Goal: Task Accomplishment & Management: Manage account settings

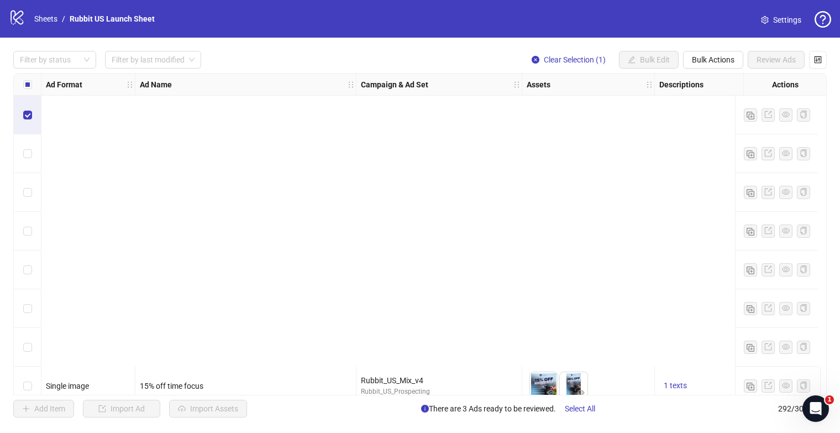
scroll to position [351, 0]
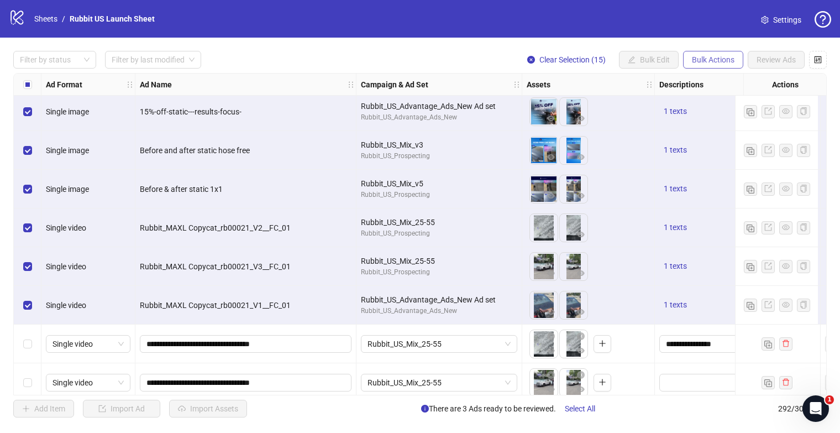
click at [722, 60] on span "Bulk Actions" at bounding box center [713, 59] width 43 height 9
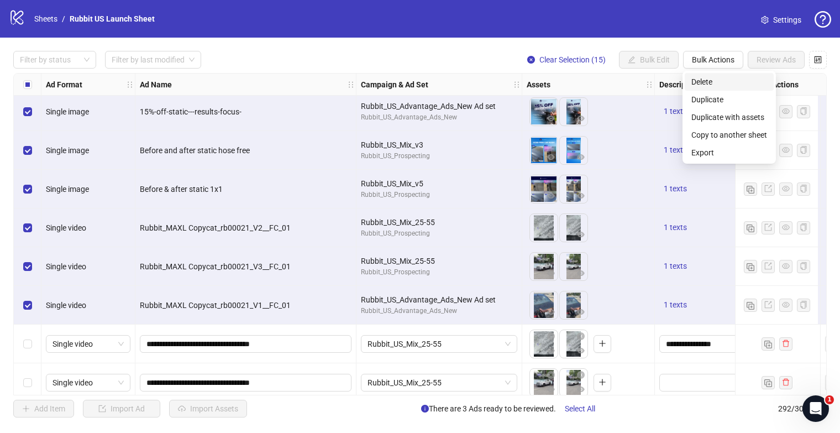
click at [737, 81] on span "Delete" at bounding box center [729, 82] width 76 height 12
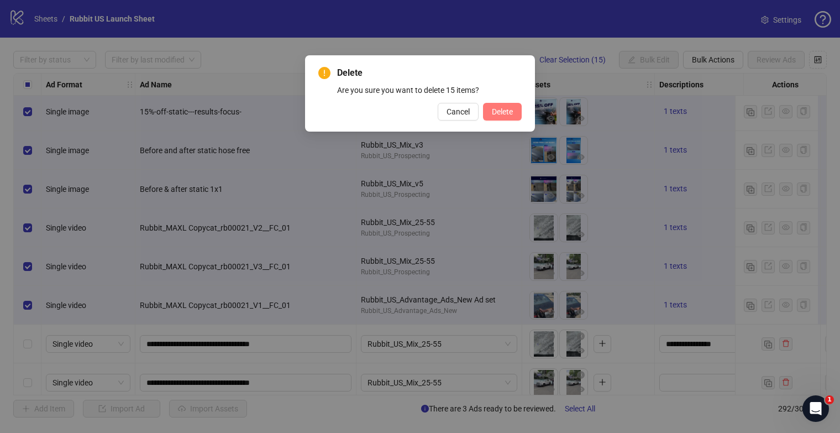
click at [508, 115] on span "Delete" at bounding box center [502, 111] width 21 height 9
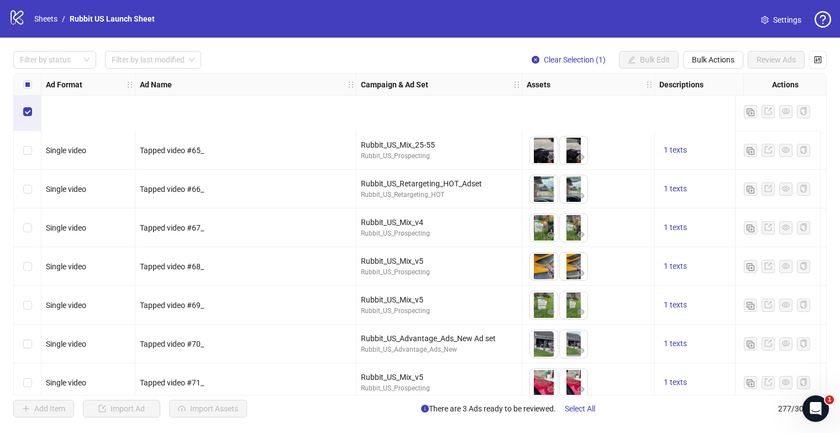
scroll to position [486, 0]
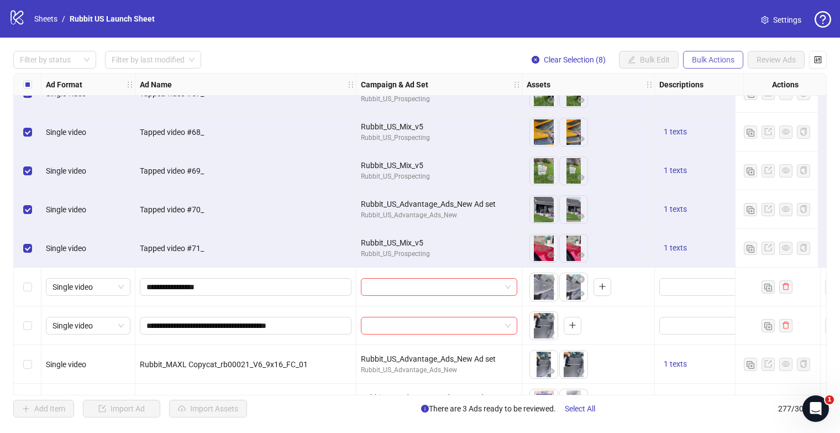
click at [697, 58] on span "Bulk Actions" at bounding box center [713, 59] width 43 height 9
click at [722, 88] on li "Delete" at bounding box center [729, 82] width 89 height 18
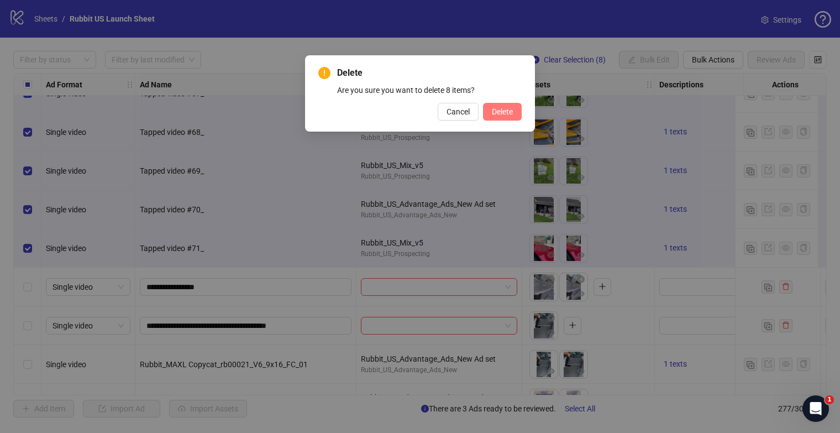
click at [502, 110] on span "Delete" at bounding box center [502, 111] width 21 height 9
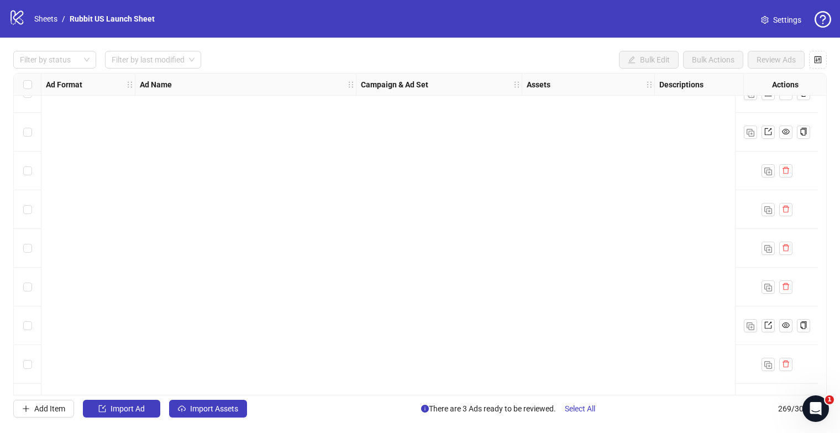
scroll to position [10109, 0]
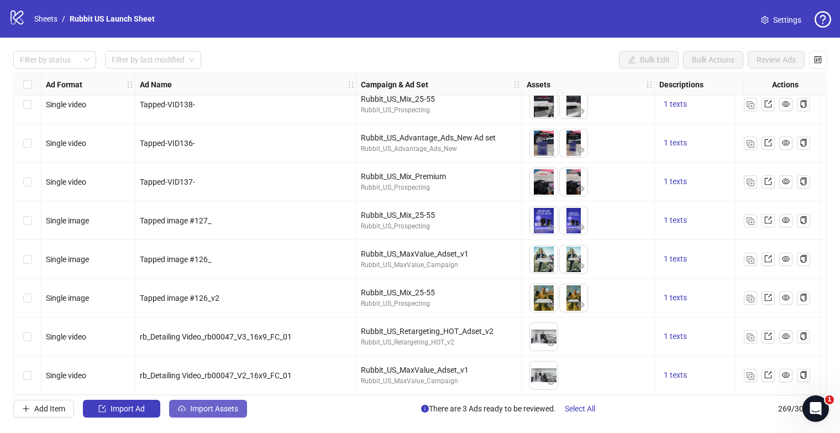
click at [193, 414] on button "Import Assets" at bounding box center [208, 408] width 78 height 18
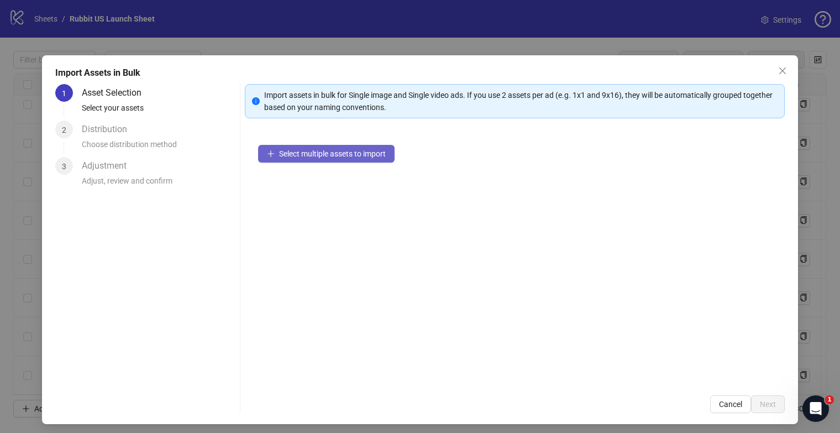
click at [346, 157] on span "Select multiple assets to import" at bounding box center [332, 153] width 107 height 9
click at [364, 151] on span "Select multiple assets to import" at bounding box center [332, 153] width 107 height 9
click at [360, 156] on span "Select multiple assets to import" at bounding box center [332, 153] width 107 height 9
click at [342, 147] on button "Select multiple assets to import" at bounding box center [326, 154] width 136 height 18
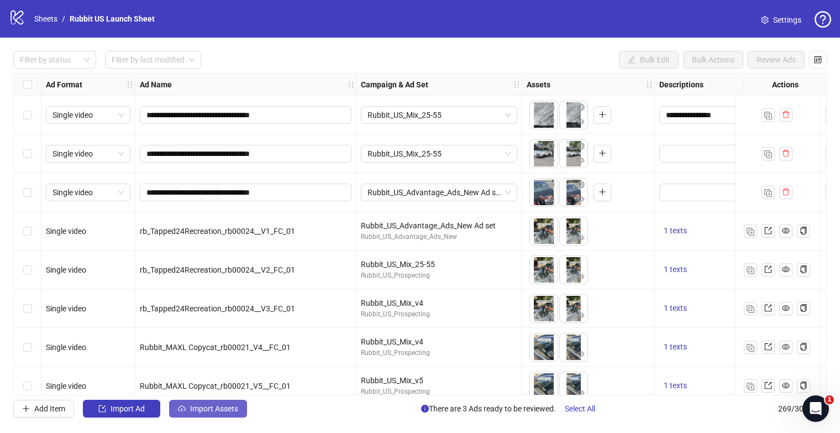
click at [214, 408] on span "Import Assets" at bounding box center [214, 408] width 48 height 9
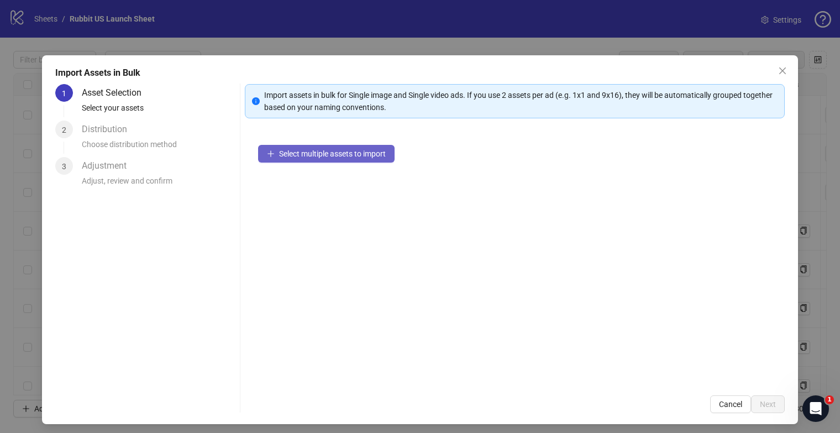
click at [343, 160] on button "Select multiple assets to import" at bounding box center [326, 154] width 136 height 18
